Goal: Information Seeking & Learning: Learn about a topic

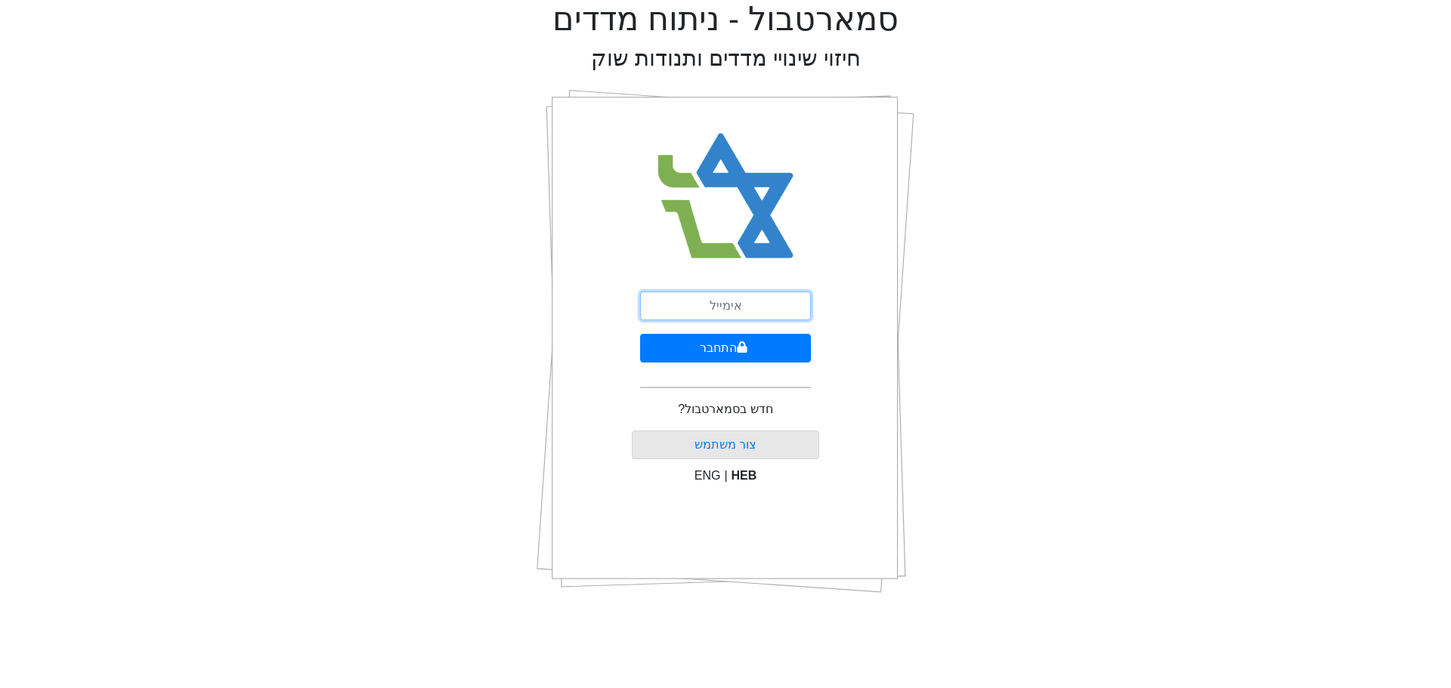
click at [744, 299] on input "email" at bounding box center [725, 306] width 171 height 29
type input "ז"
type input "[EMAIL_ADDRESS][DOMAIN_NAME]"
click at [710, 348] on button "התחבר" at bounding box center [725, 348] width 171 height 29
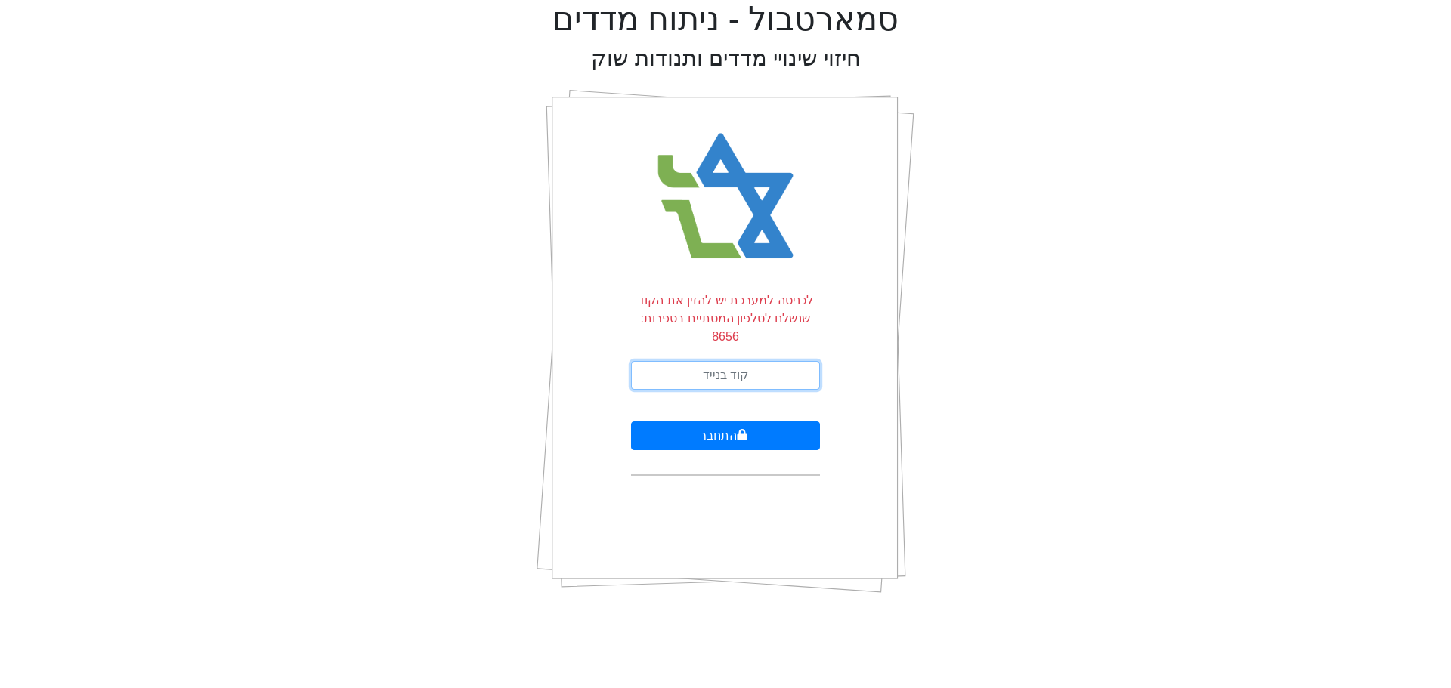
click at [709, 361] on input "text" at bounding box center [725, 375] width 189 height 29
type input "907868"
click at [631, 422] on button "התחבר" at bounding box center [725, 436] width 189 height 29
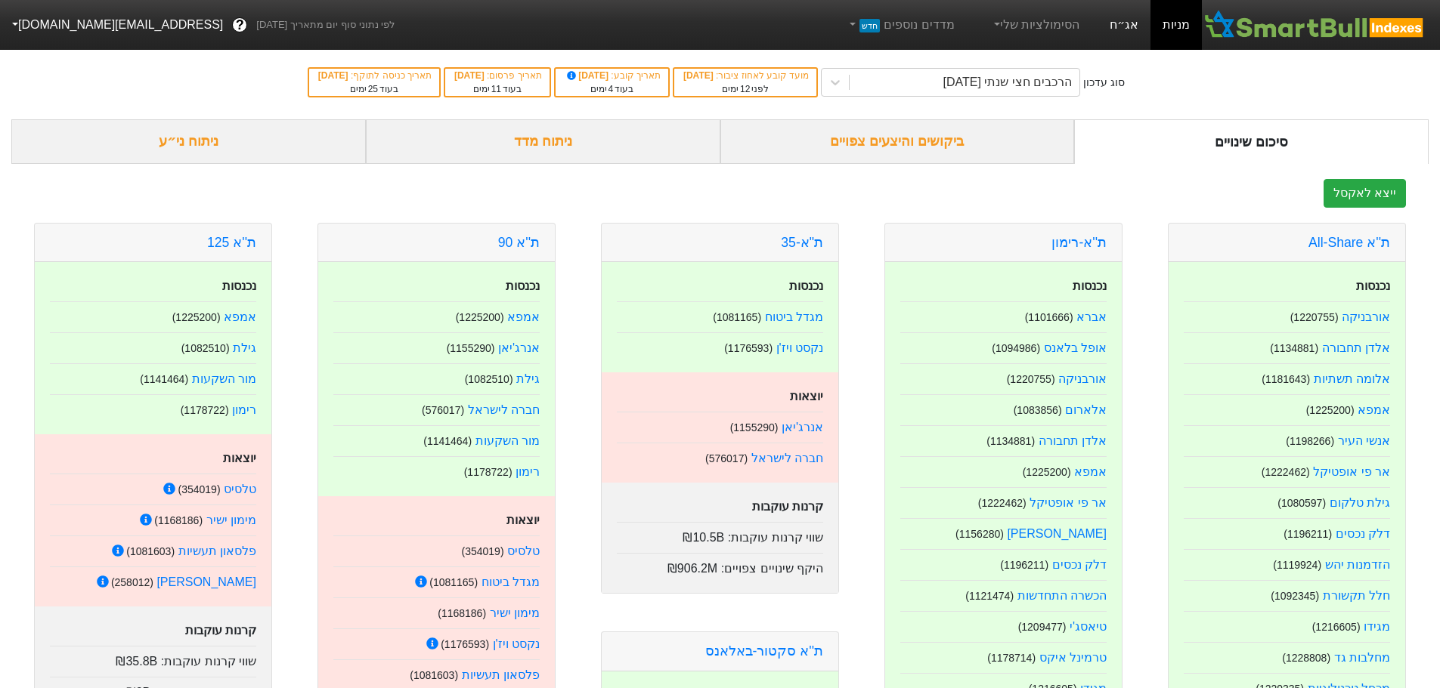
click at [1129, 26] on link "אג״ח" at bounding box center [1123, 25] width 53 height 50
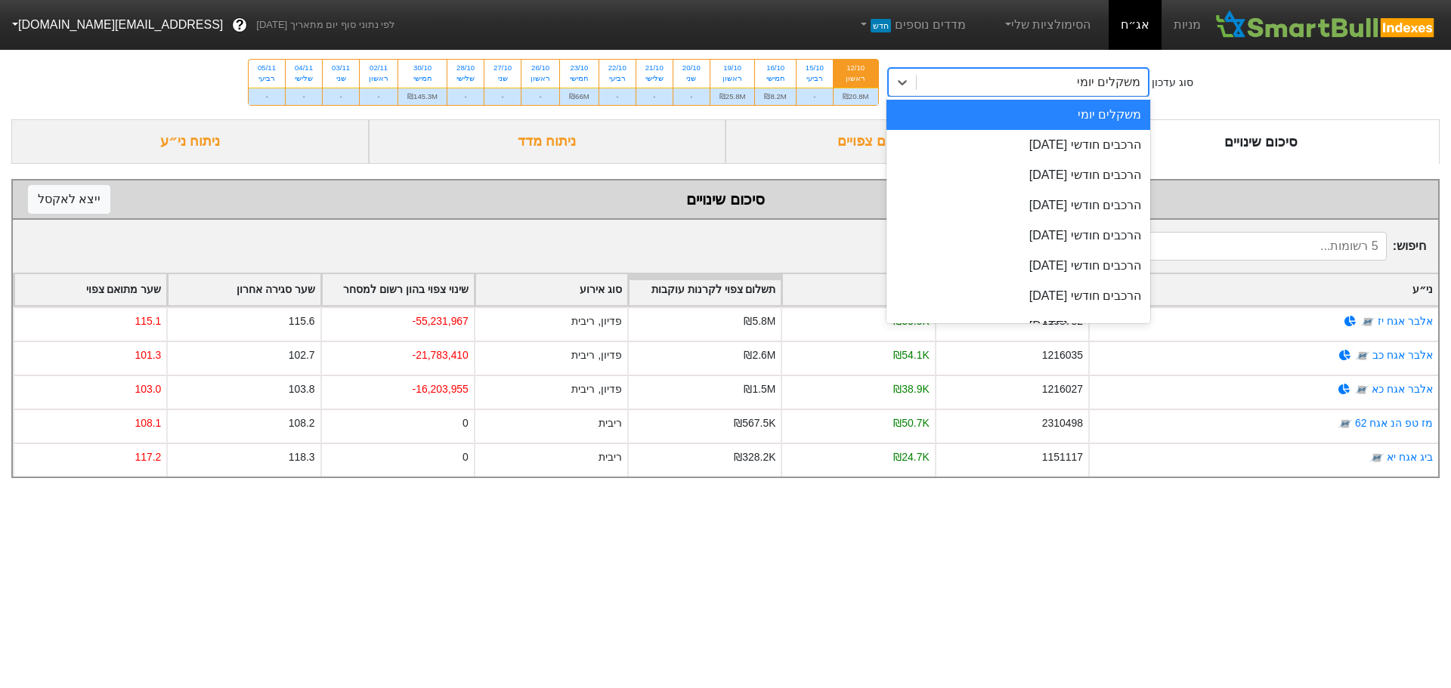
click at [959, 86] on div "משקלים יומי" at bounding box center [1033, 82] width 232 height 27
click at [1002, 143] on div "הרכבים חודשי [DATE]" at bounding box center [1018, 145] width 265 height 30
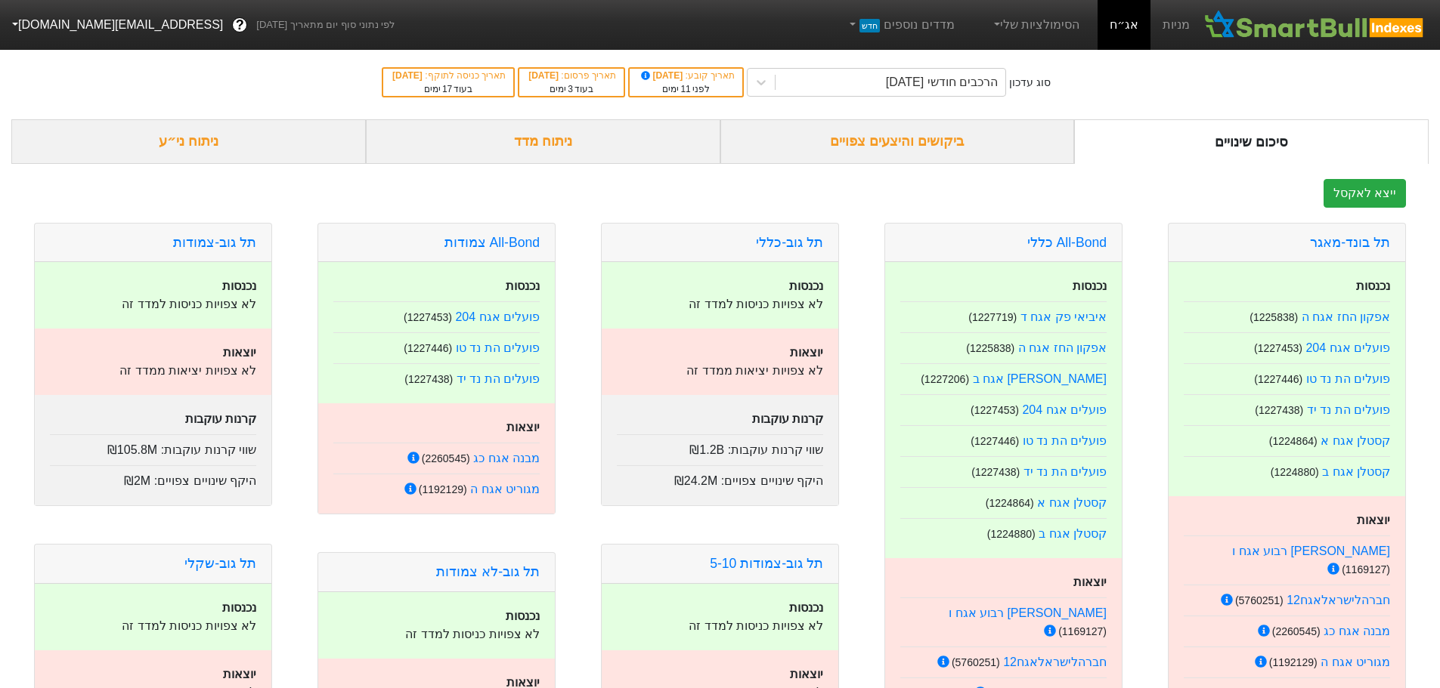
click at [945, 142] on div "ביקושים והיצעים צפויים" at bounding box center [897, 141] width 354 height 45
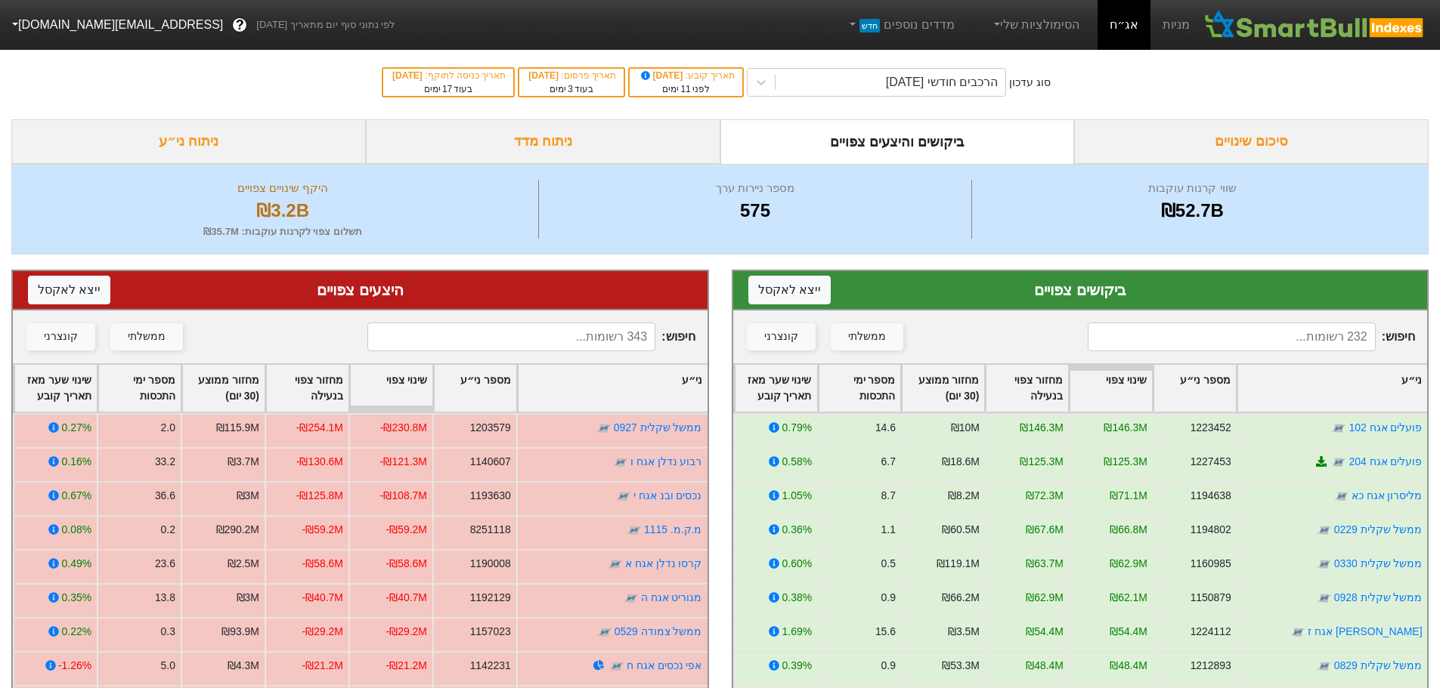
click at [1240, 344] on input at bounding box center [1232, 337] width 288 height 29
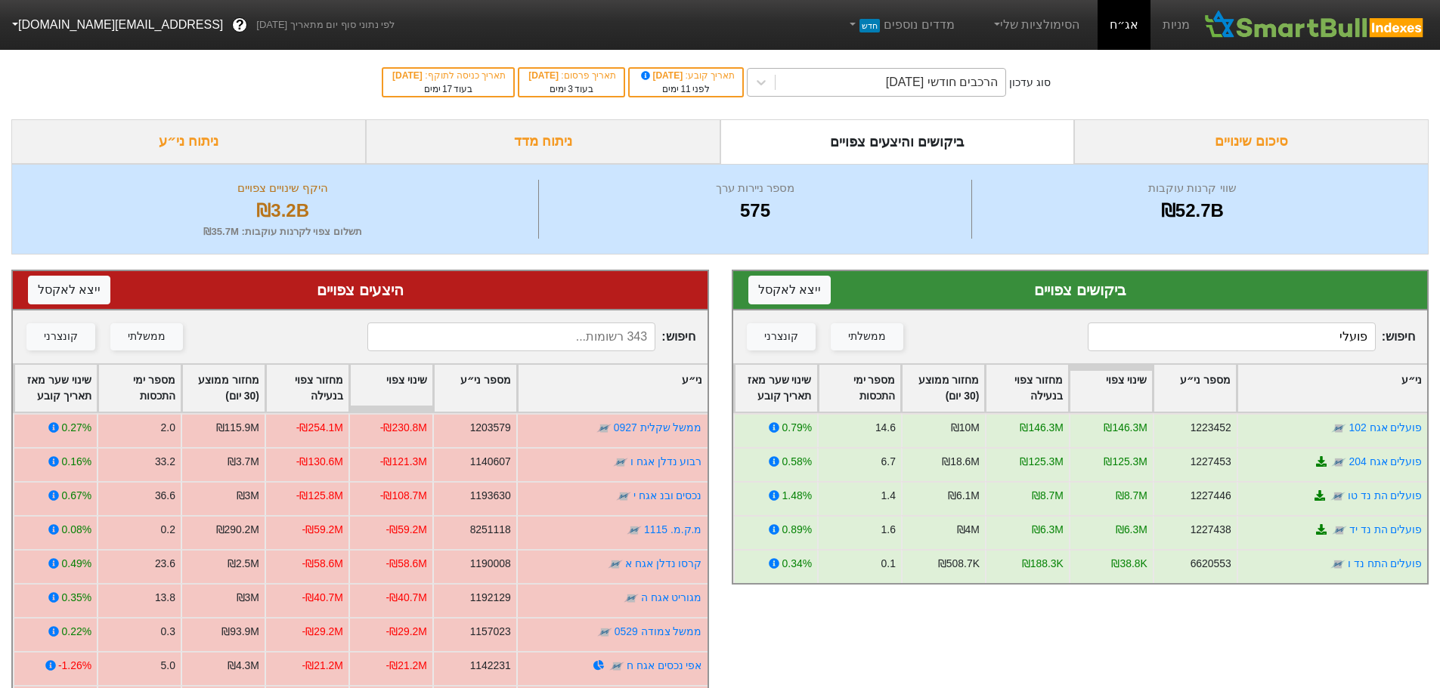
click at [966, 88] on div "הרכבים חודשי [DATE]" at bounding box center [942, 82] width 112 height 18
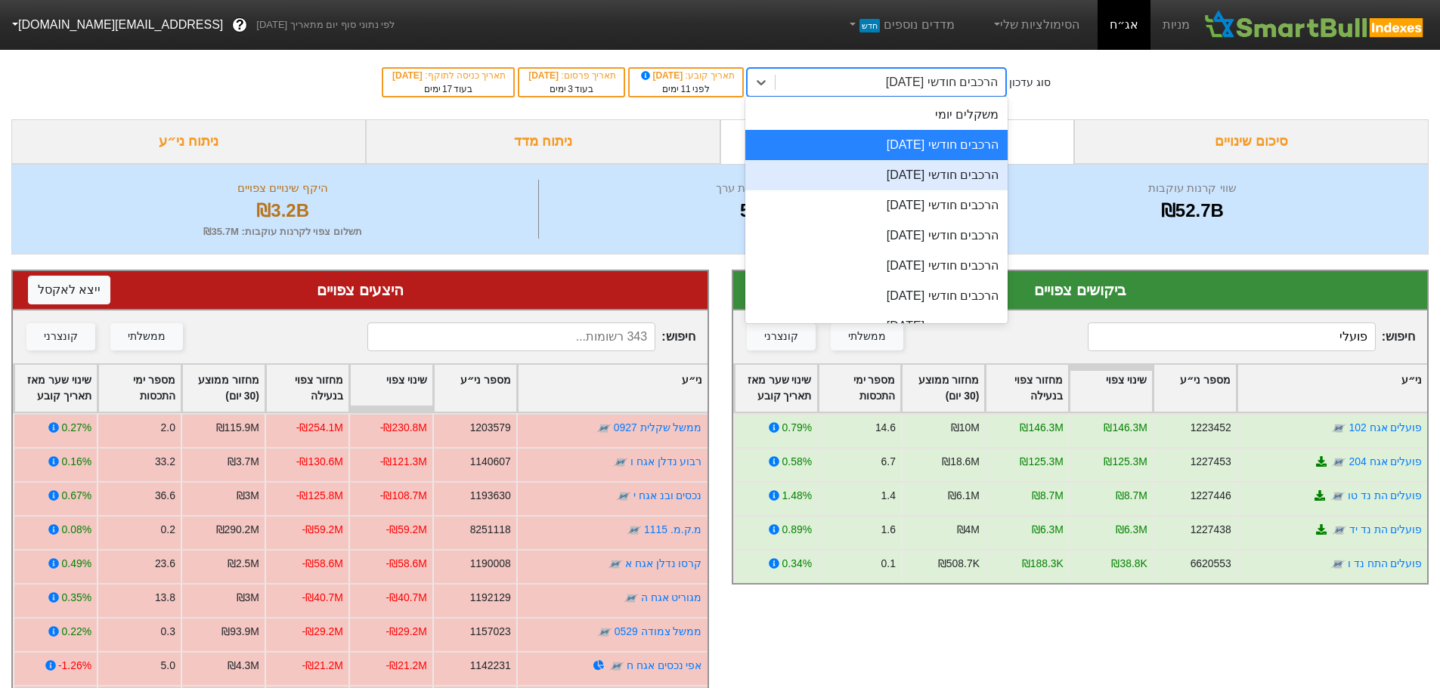
click at [953, 185] on div "הרכבים חודשי [DATE]" at bounding box center [876, 175] width 262 height 30
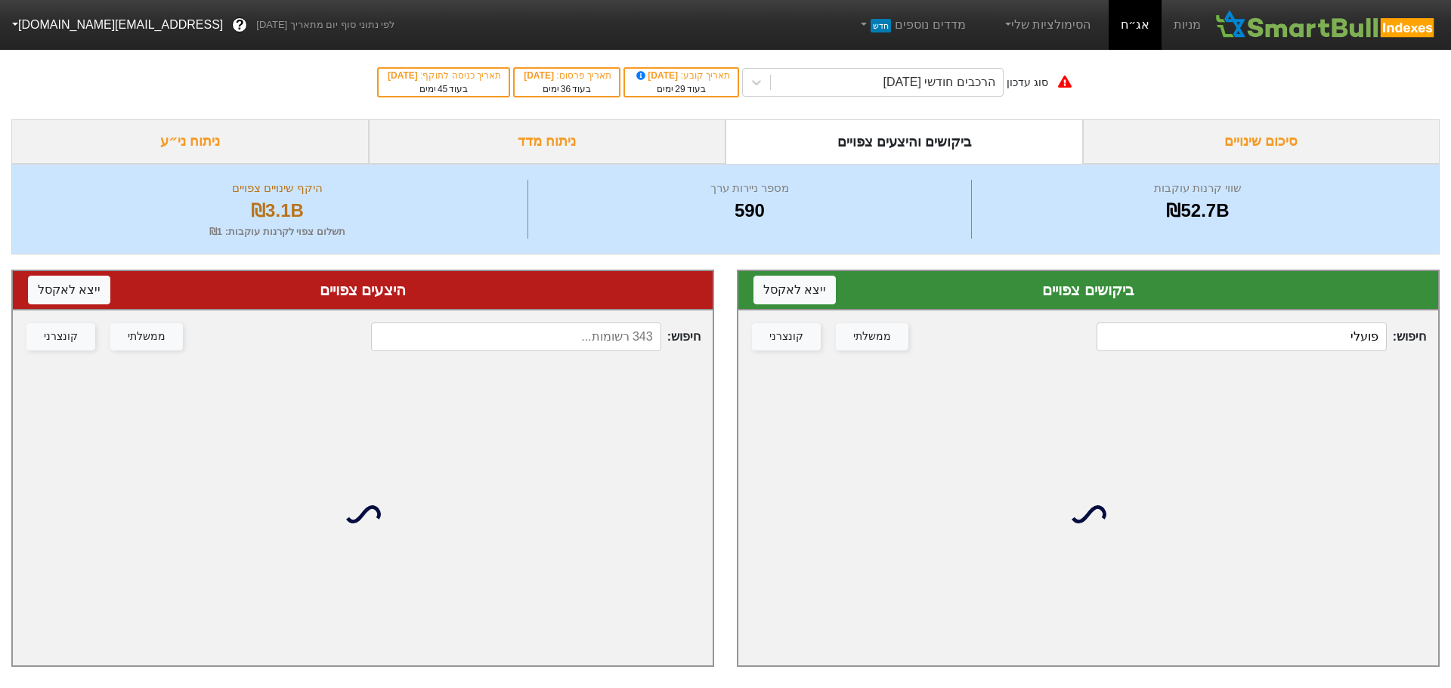
click at [1236, 326] on input "פועלי" at bounding box center [1242, 337] width 290 height 29
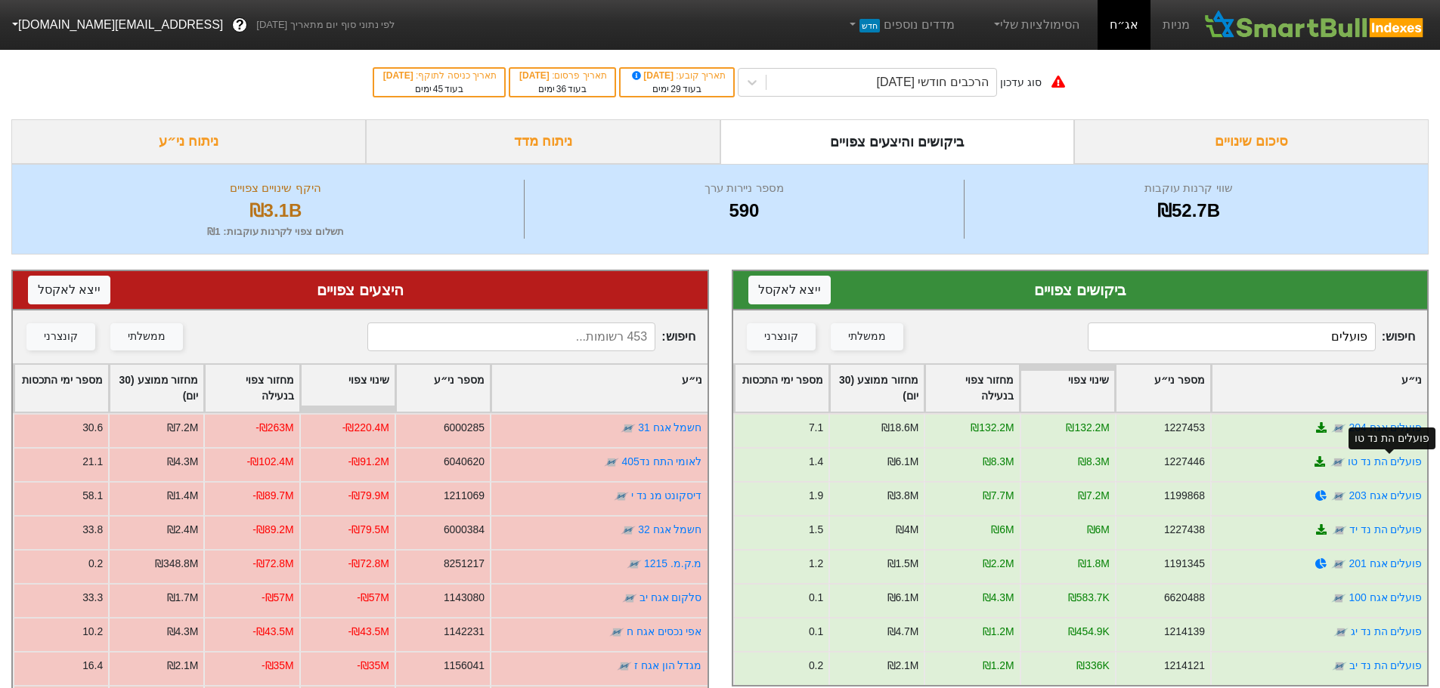
type input "פועלים"
click at [1388, 456] on link "פועלים הת נד טו" at bounding box center [1384, 462] width 75 height 12
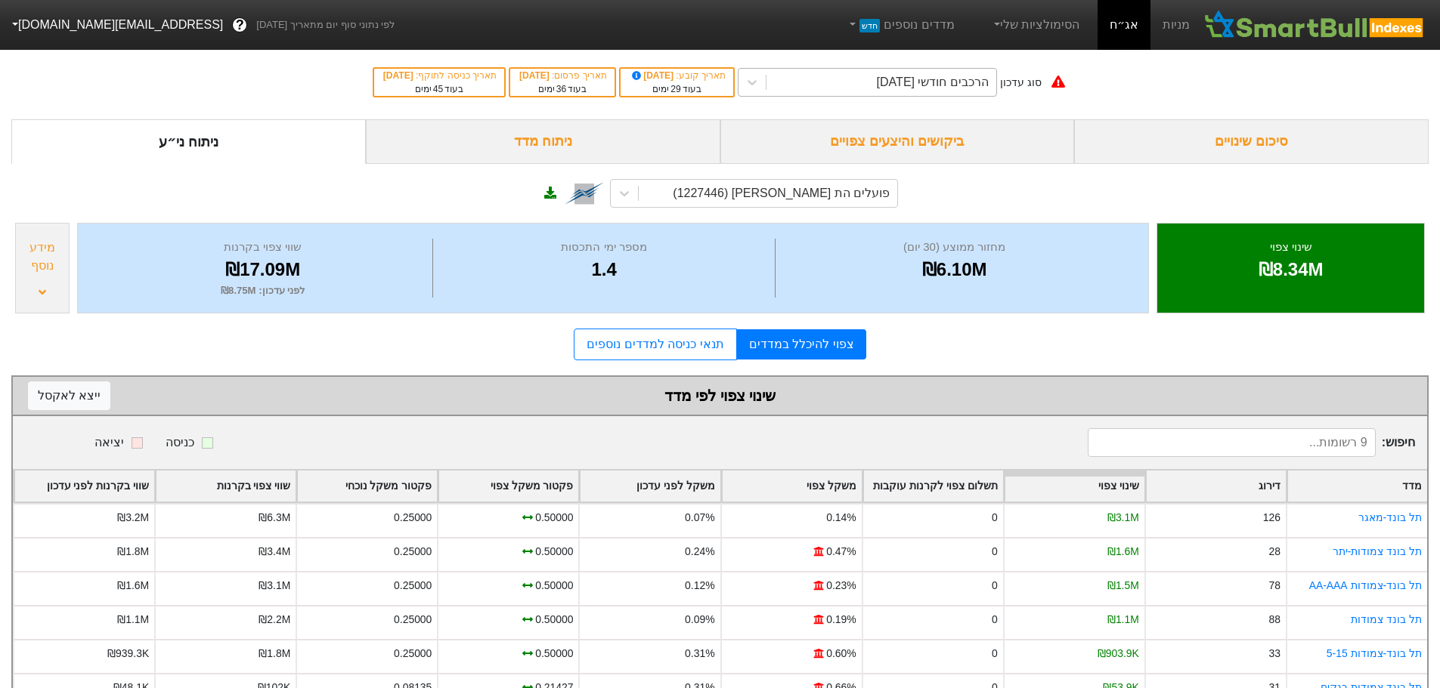
click at [905, 79] on div "הרכבים חודשי [DATE]" at bounding box center [933, 82] width 112 height 18
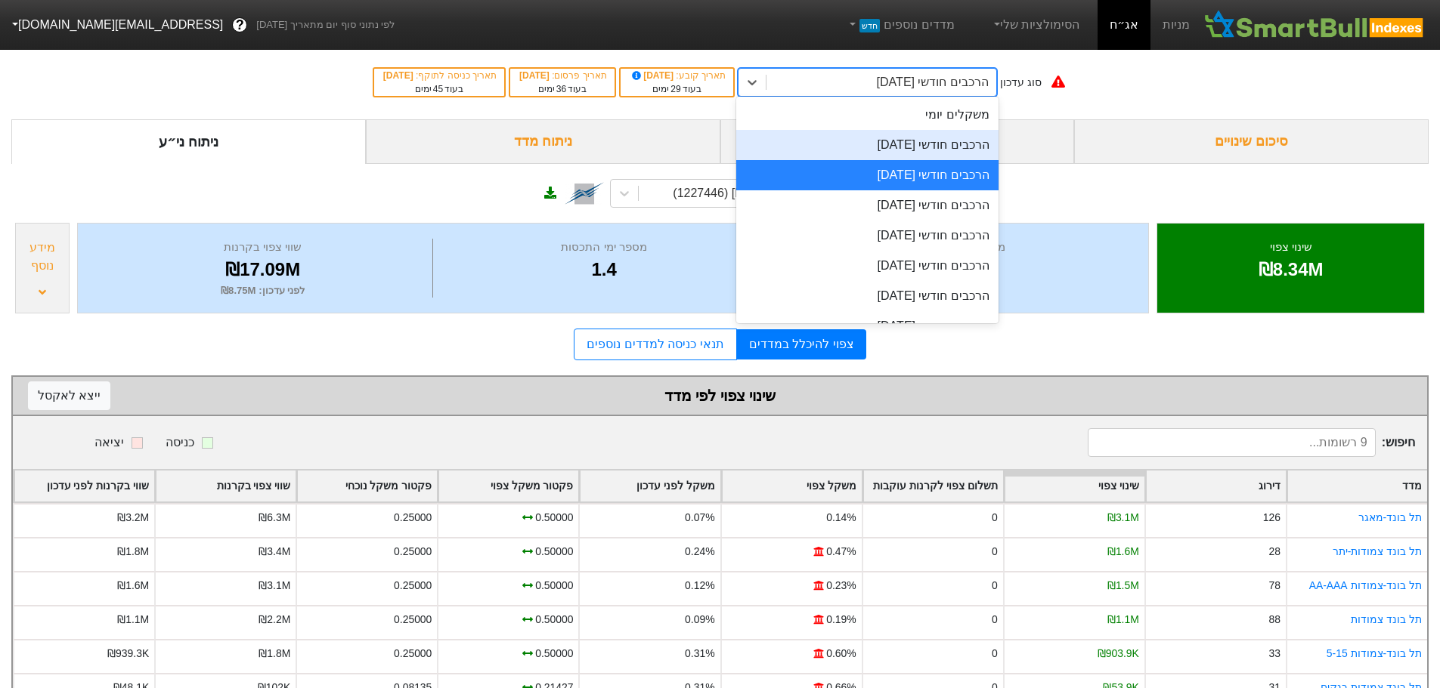
click at [897, 150] on div "הרכבים חודשי [DATE]" at bounding box center [867, 145] width 262 height 30
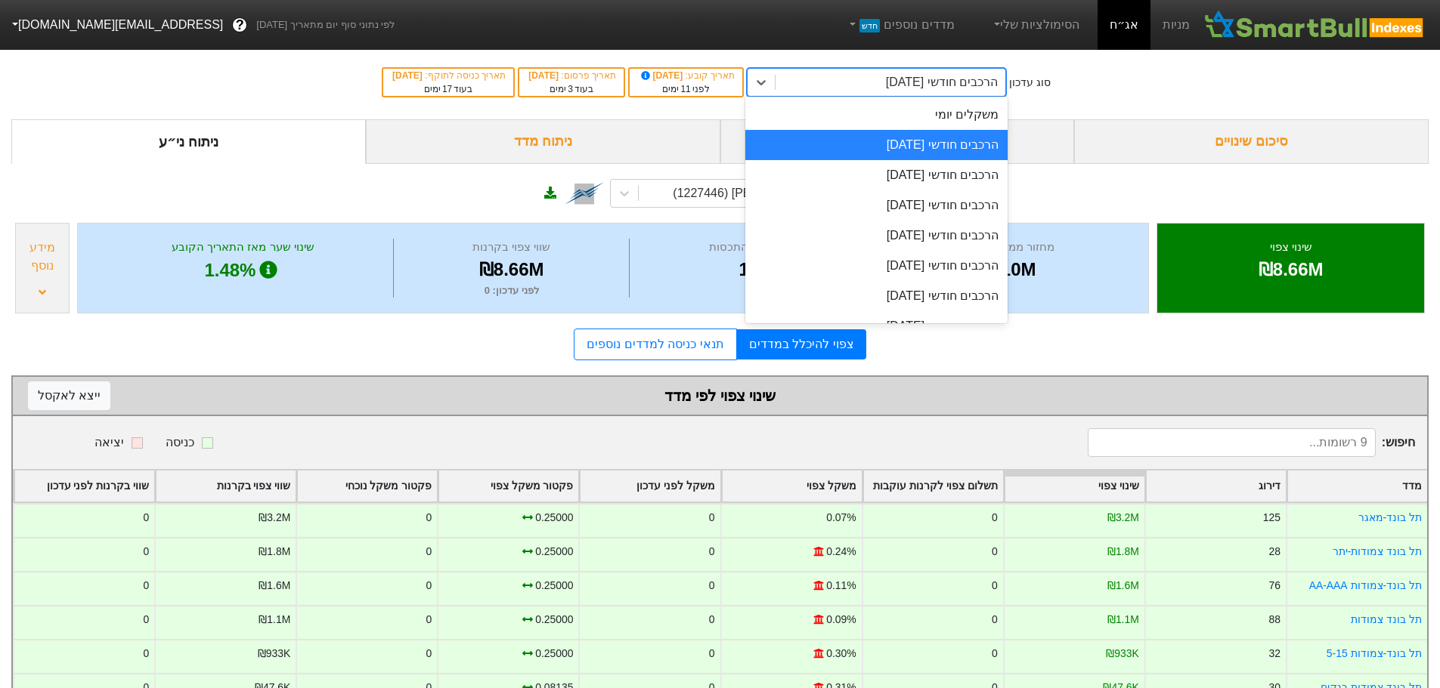
click at [886, 82] on div "הרכבים חודשי [DATE]" at bounding box center [942, 82] width 112 height 18
click at [902, 208] on div "הרכבים חודשי [DATE]" at bounding box center [876, 205] width 262 height 30
